Goal: Find specific page/section: Find specific page/section

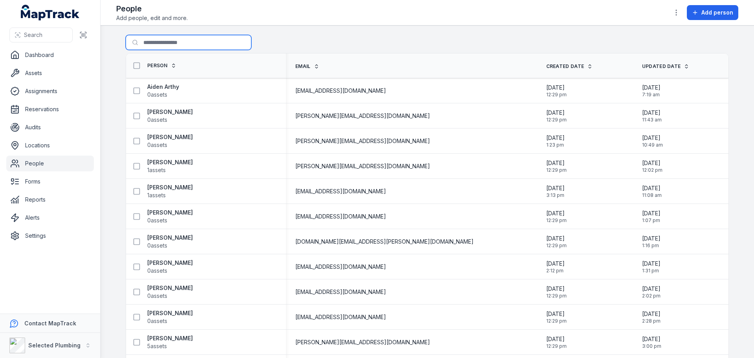
click at [179, 36] on input "Search for people" at bounding box center [189, 42] width 126 height 15
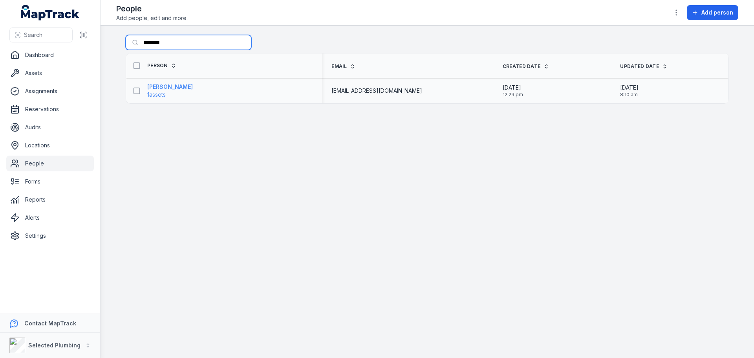
type input "********"
click at [163, 83] on strong "[PERSON_NAME]" at bounding box center [170, 87] width 46 height 8
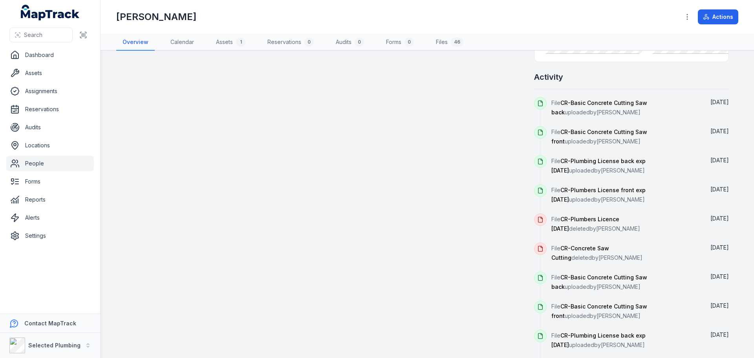
scroll to position [782, 0]
